Goal: Task Accomplishment & Management: Manage account settings

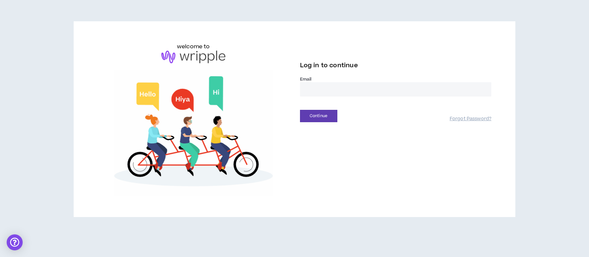
click at [341, 92] on input "email" at bounding box center [396, 89] width 192 height 14
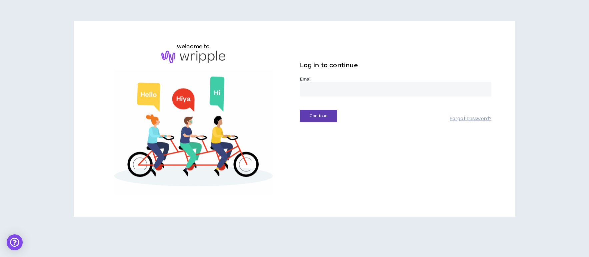
type input "**********"
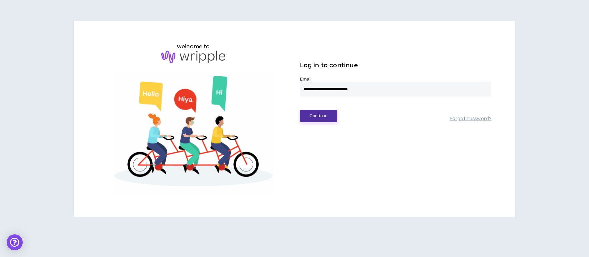
click at [318, 117] on button "Continue" at bounding box center [318, 116] width 37 height 12
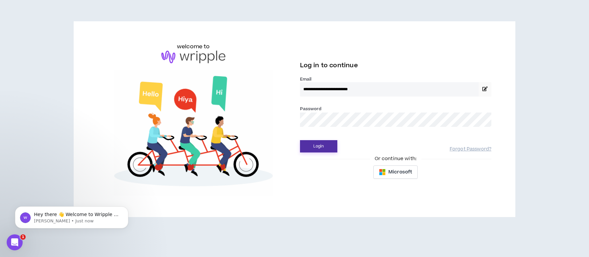
click at [326, 147] on button "Login" at bounding box center [318, 146] width 37 height 12
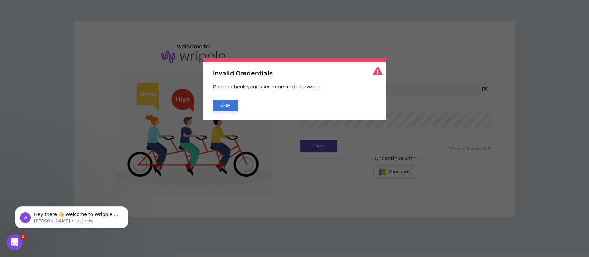
click at [230, 106] on button "Okay" at bounding box center [225, 106] width 25 height 12
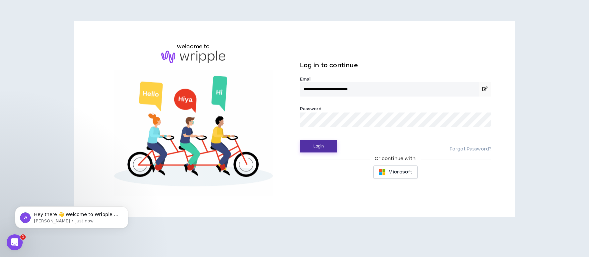
click at [323, 147] on button "Login" at bounding box center [318, 146] width 37 height 12
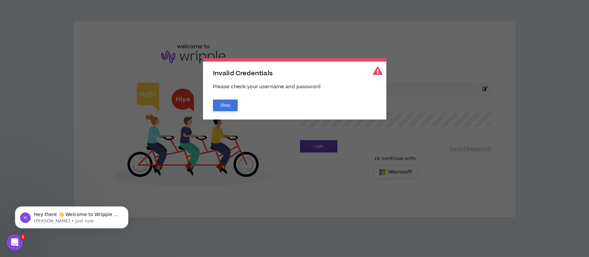
click at [233, 103] on button "Okay" at bounding box center [225, 106] width 25 height 12
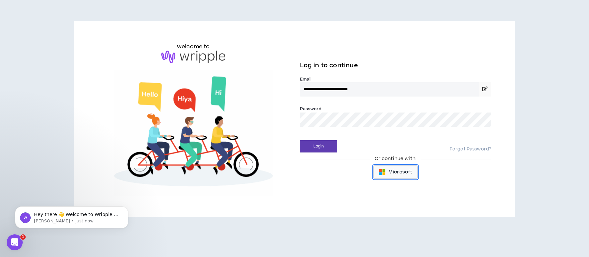
click at [400, 173] on span "Microsoft" at bounding box center [400, 172] width 24 height 7
